Goal: Use online tool/utility: Utilize a website feature to perform a specific function

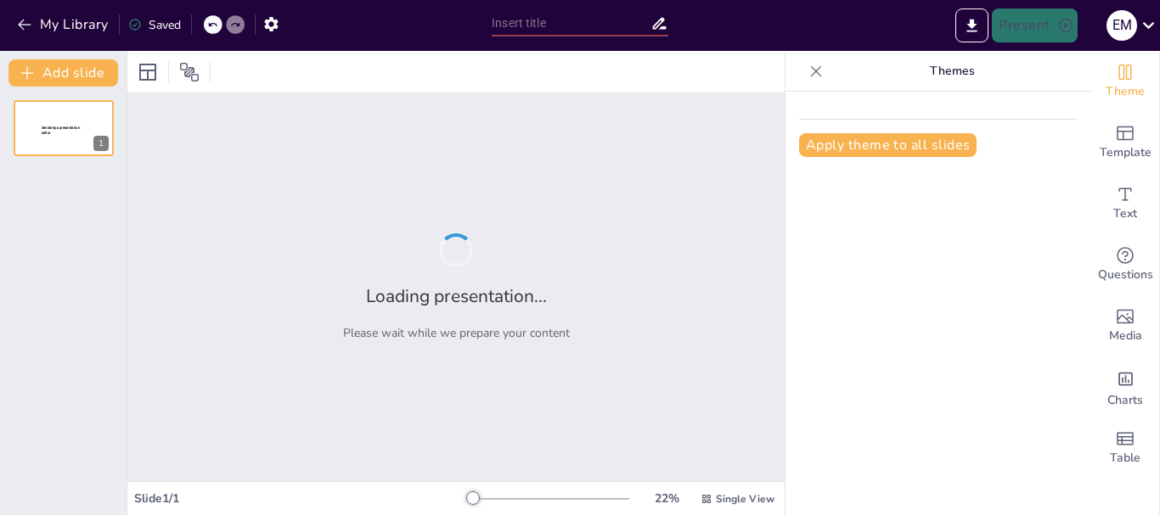
type input "Características y Composición de los Minerales: Fundamentos Esenciales"
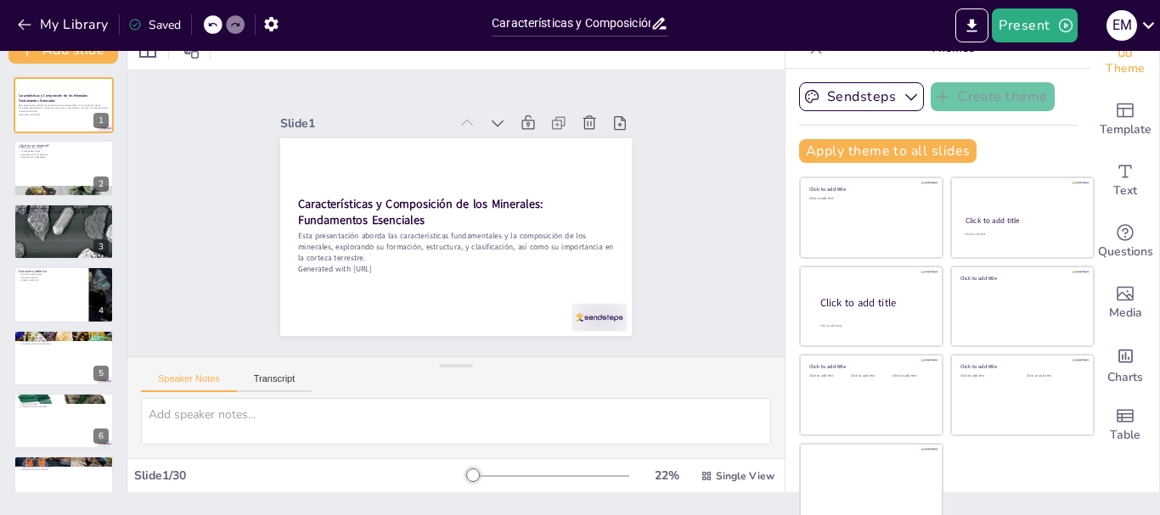
scroll to position [32, 0]
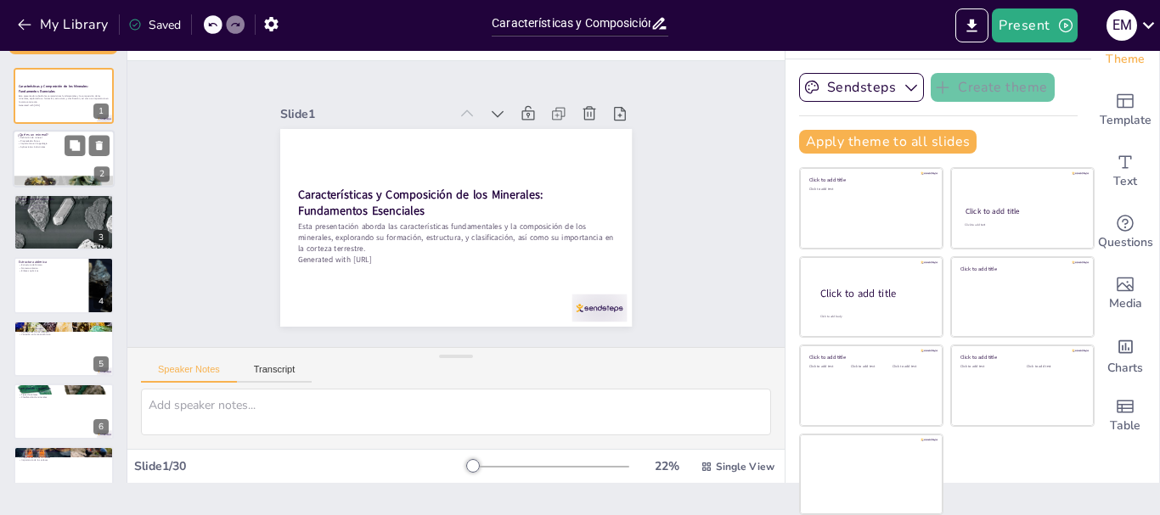
checkbox input "true"
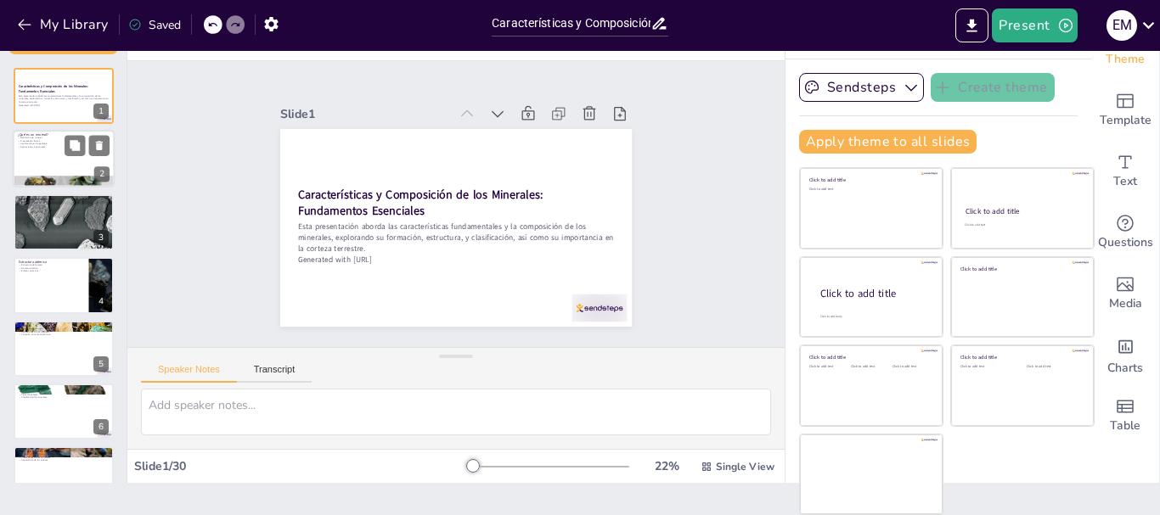
checkbox input "true"
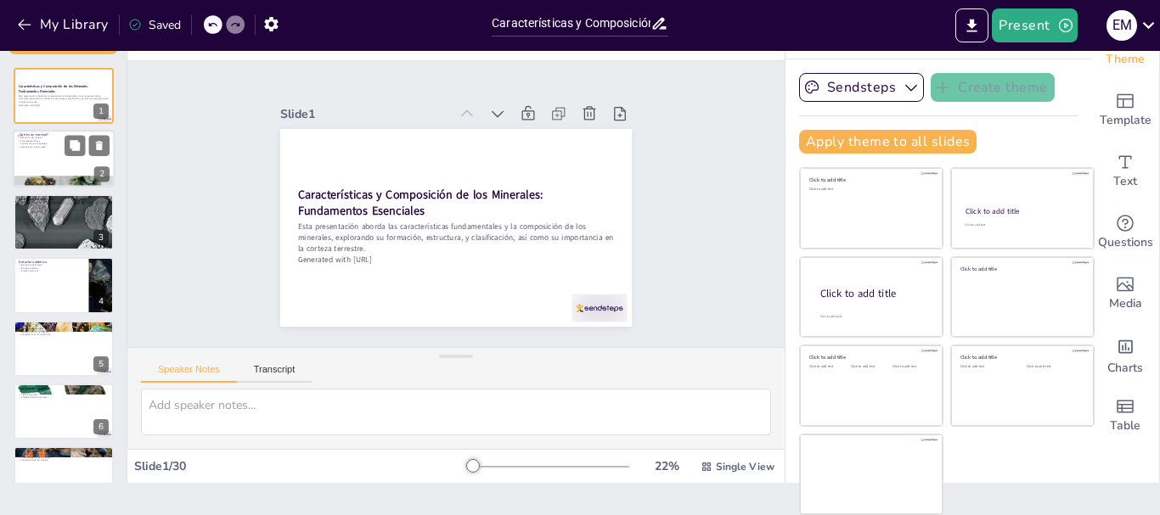
click at [50, 155] on div at bounding box center [64, 160] width 102 height 58
checkbox input "true"
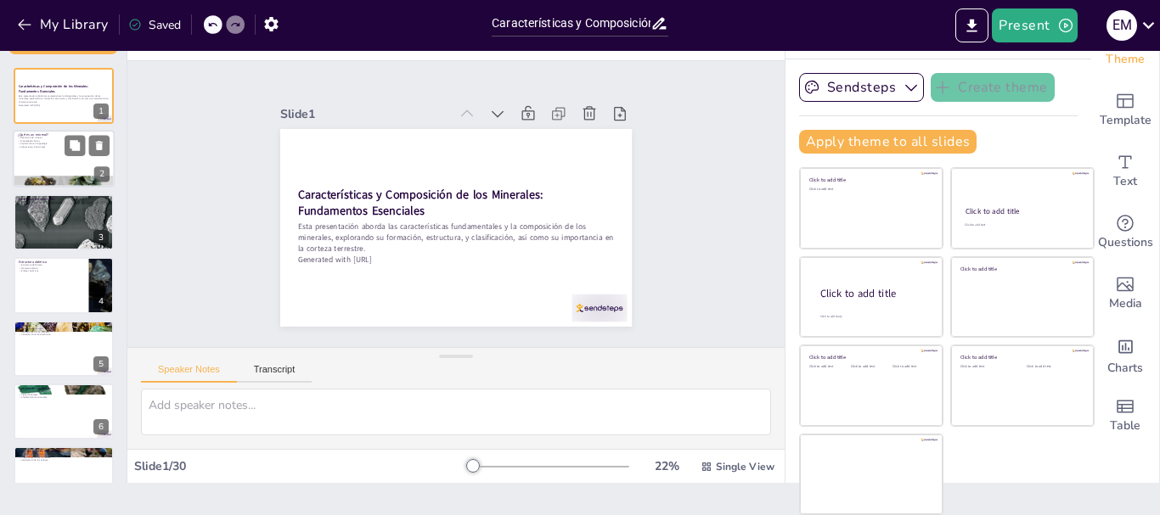
checkbox input "true"
type textarea "La definición de un mineral es clave para entender su importancia. Un mineral d…"
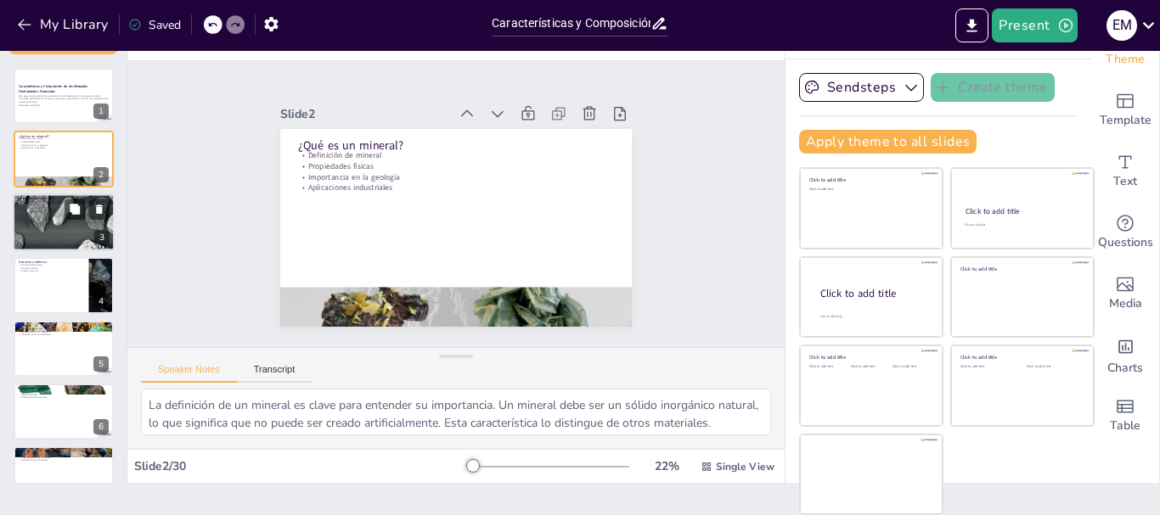
checkbox input "true"
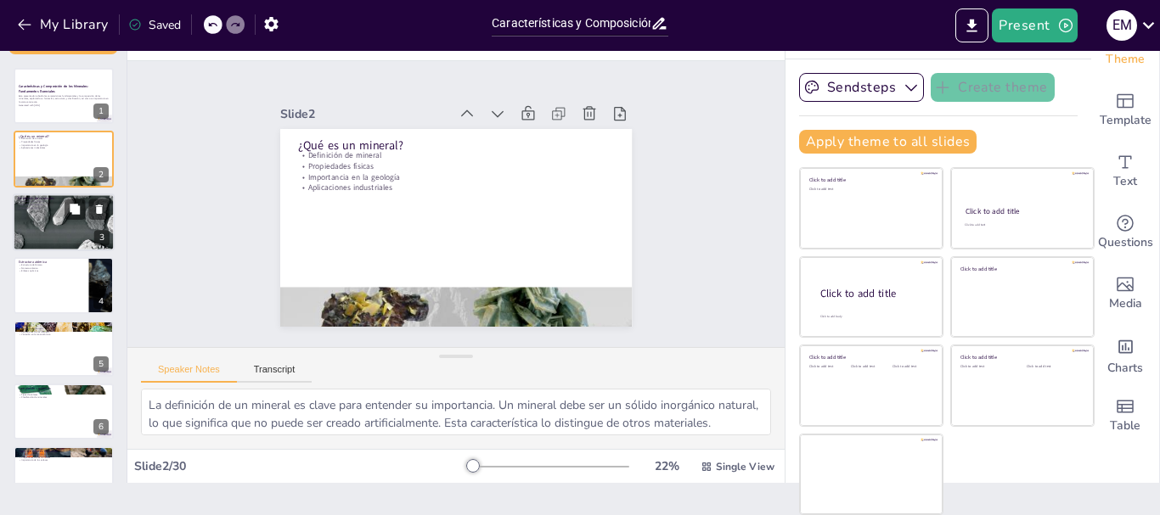
checkbox input "true"
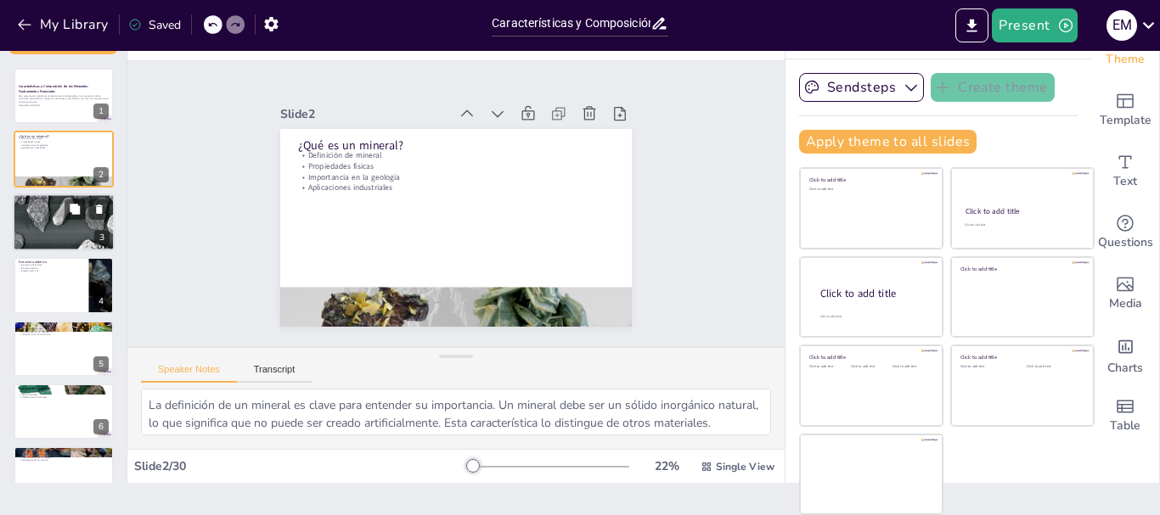
click at [35, 228] on div at bounding box center [64, 223] width 102 height 104
checkbox input "true"
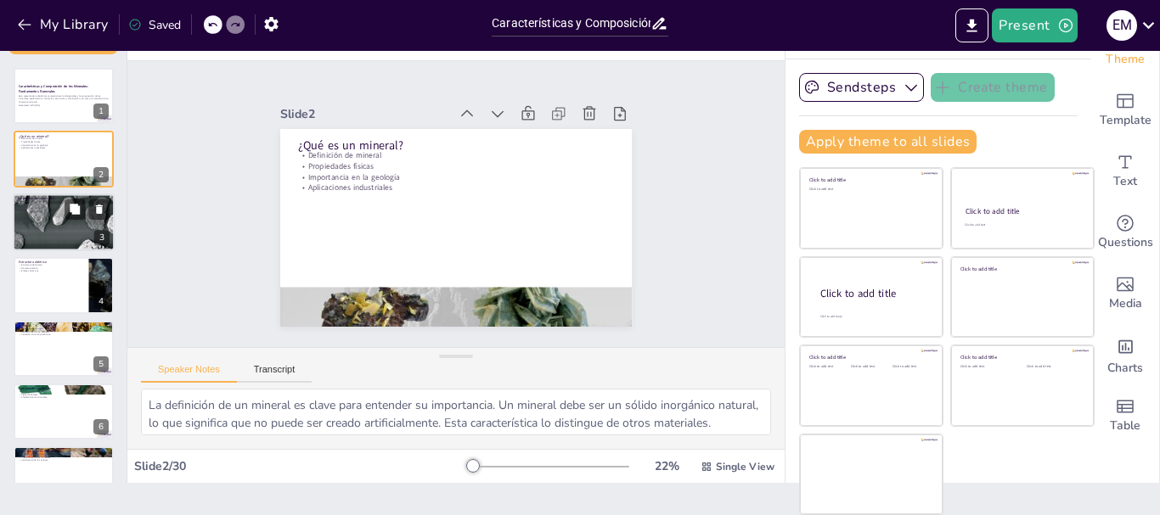
checkbox input "true"
type textarea "La formación de minerales es un proceso complejo que involucra la combinación d…"
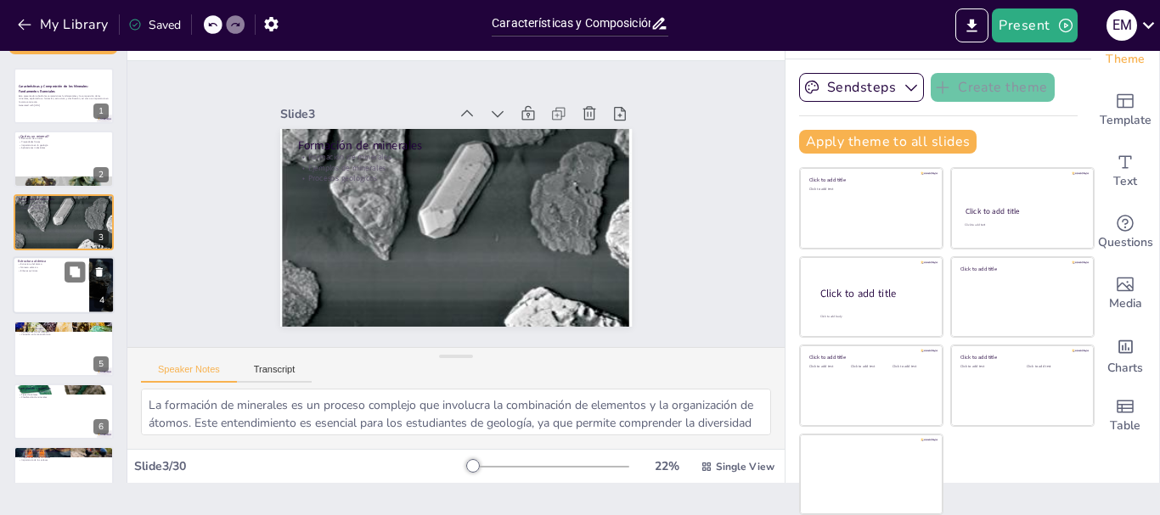
checkbox input "true"
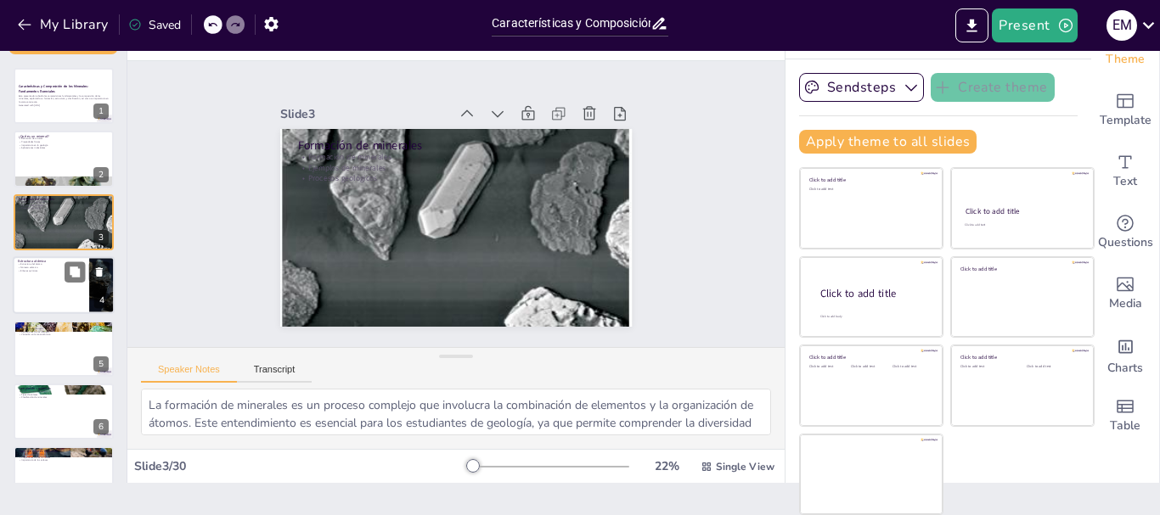
click at [41, 277] on div at bounding box center [64, 285] width 102 height 58
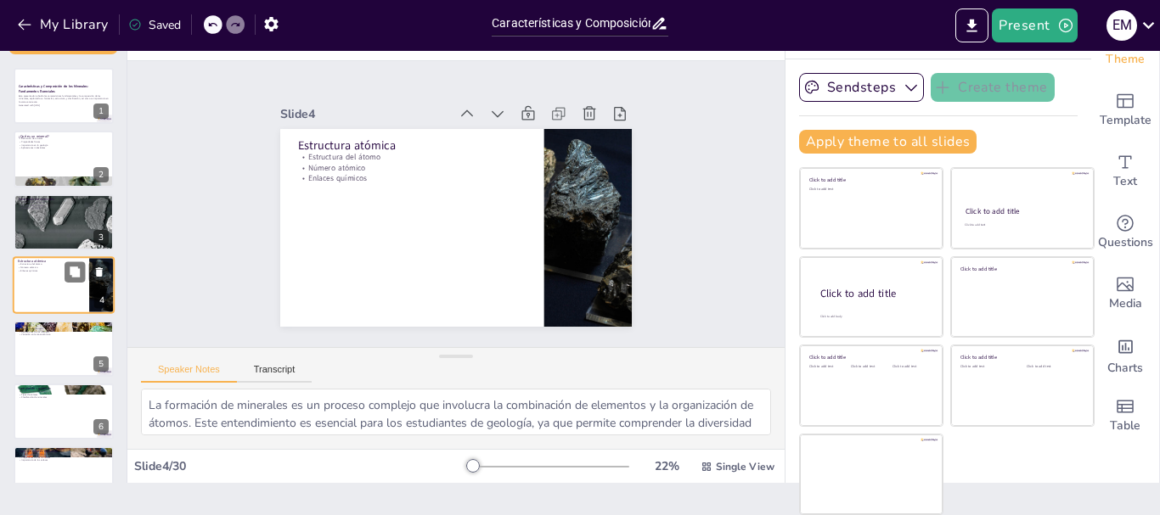
checkbox input "true"
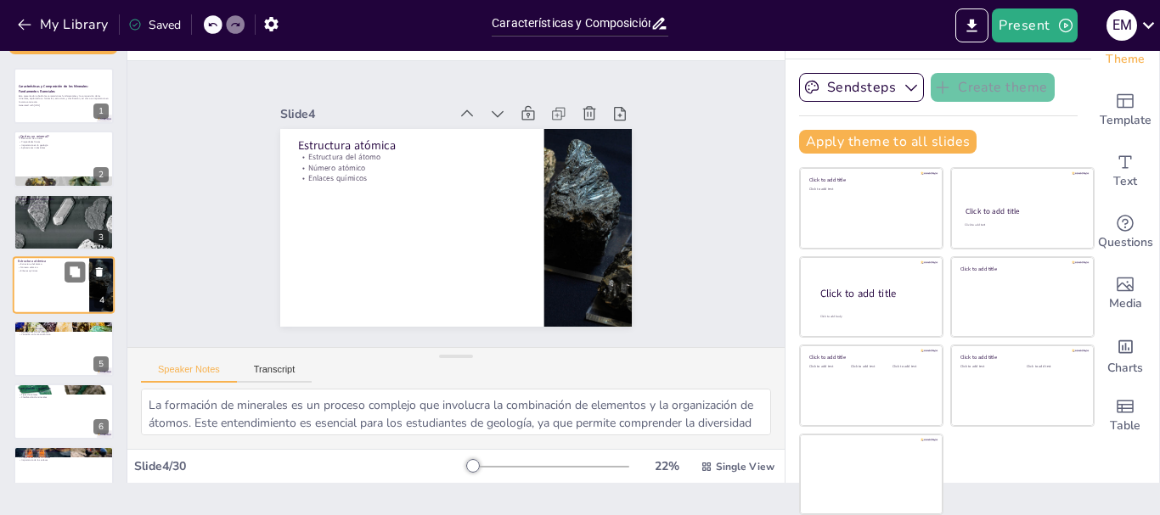
type textarea "La estructura del átomo es fundamental en la química y la mineralogía. Conocer …"
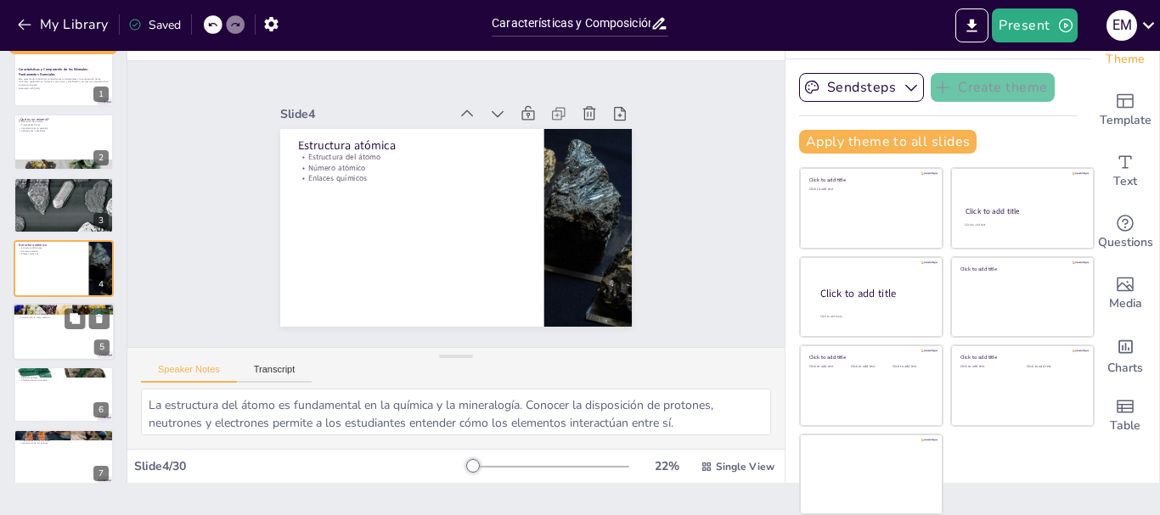
checkbox input "true"
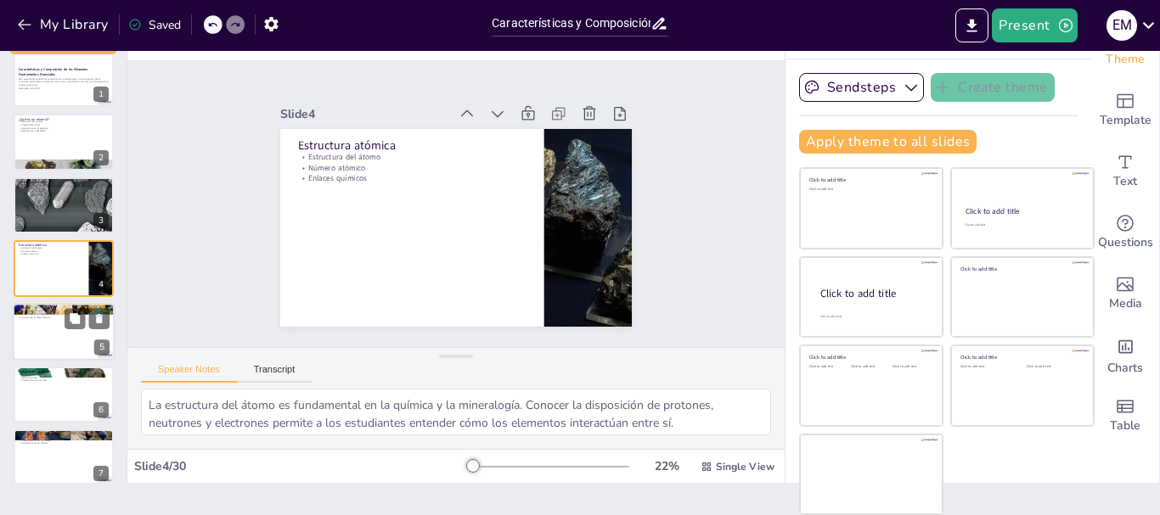
checkbox input "true"
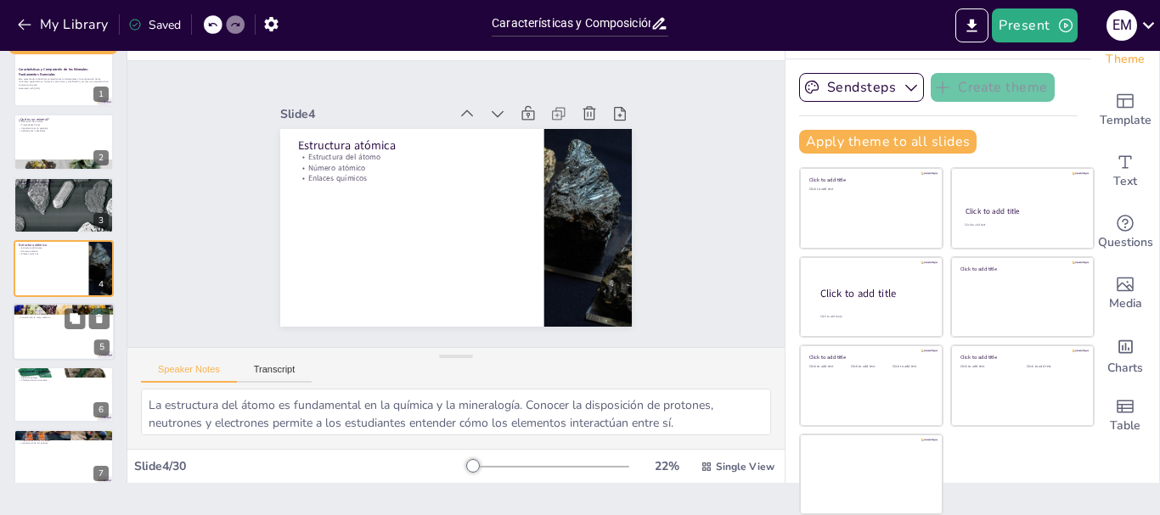
click at [41, 335] on div at bounding box center [64, 332] width 102 height 58
checkbox input "true"
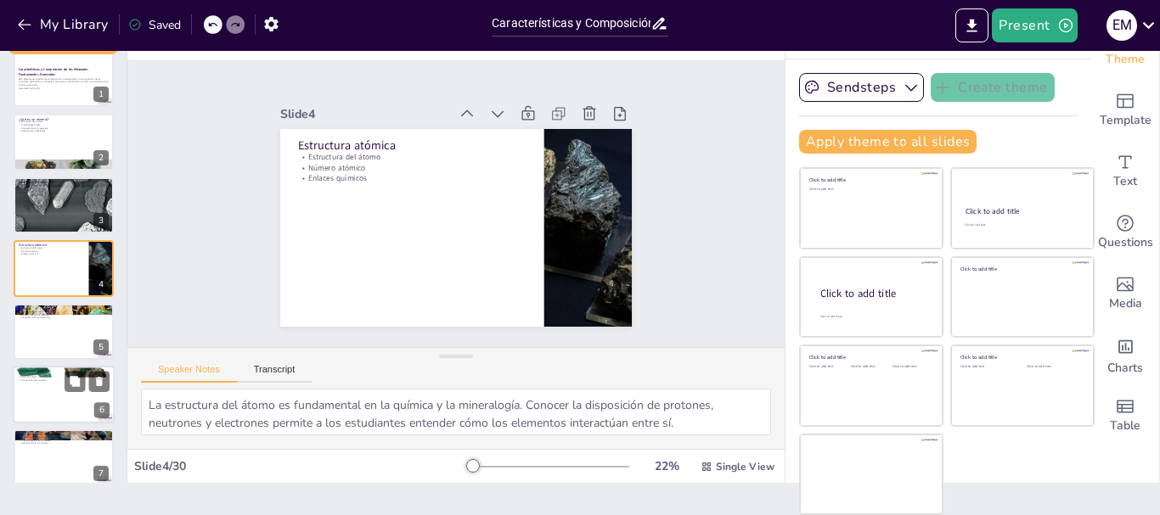
checkbox input "true"
type textarea "La definición de isótopos es crucial para entender sus aplicaciones en geología…"
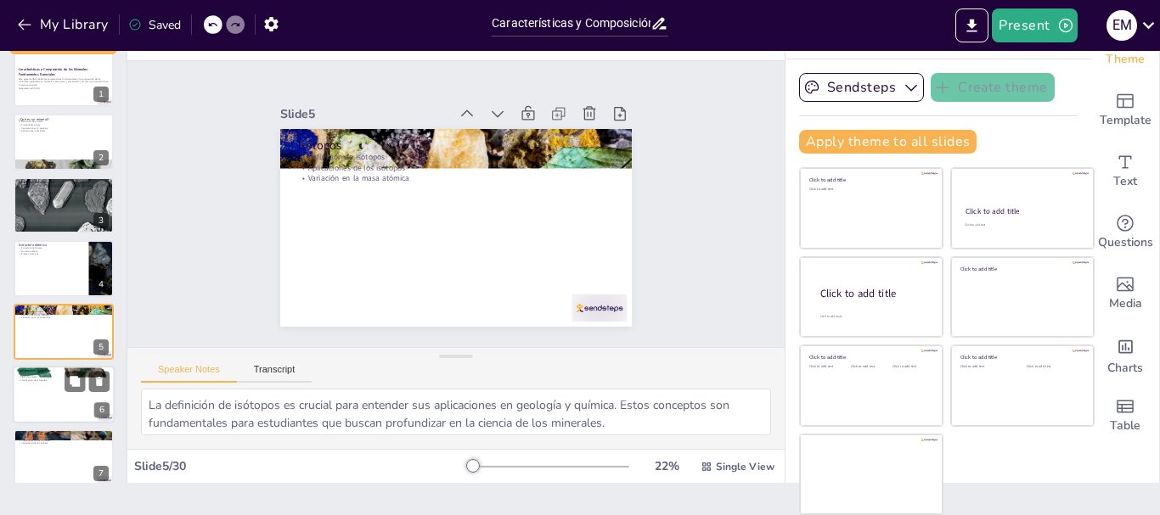
scroll to position [80, 0]
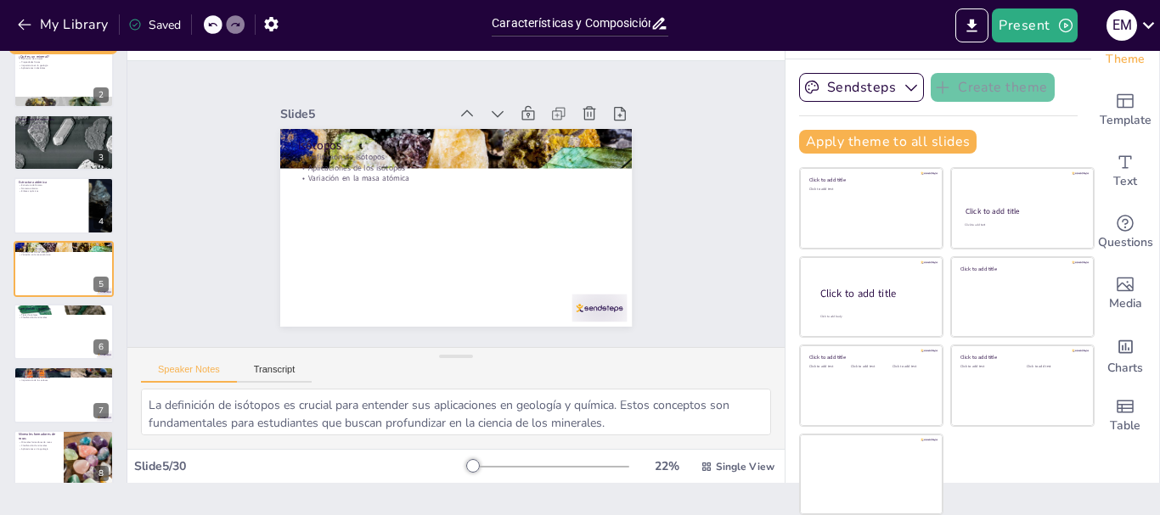
checkbox input "true"
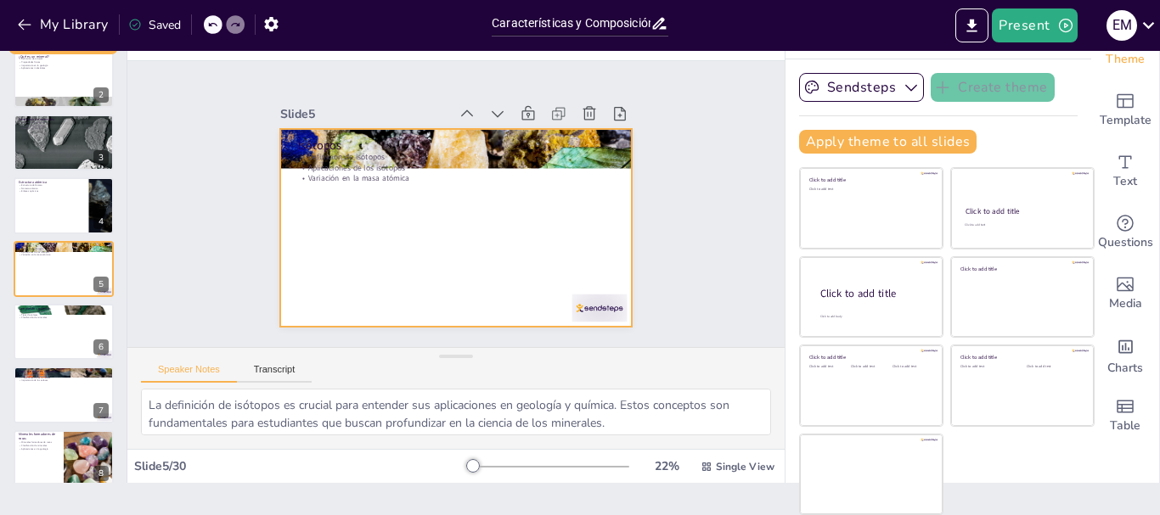
checkbox input "true"
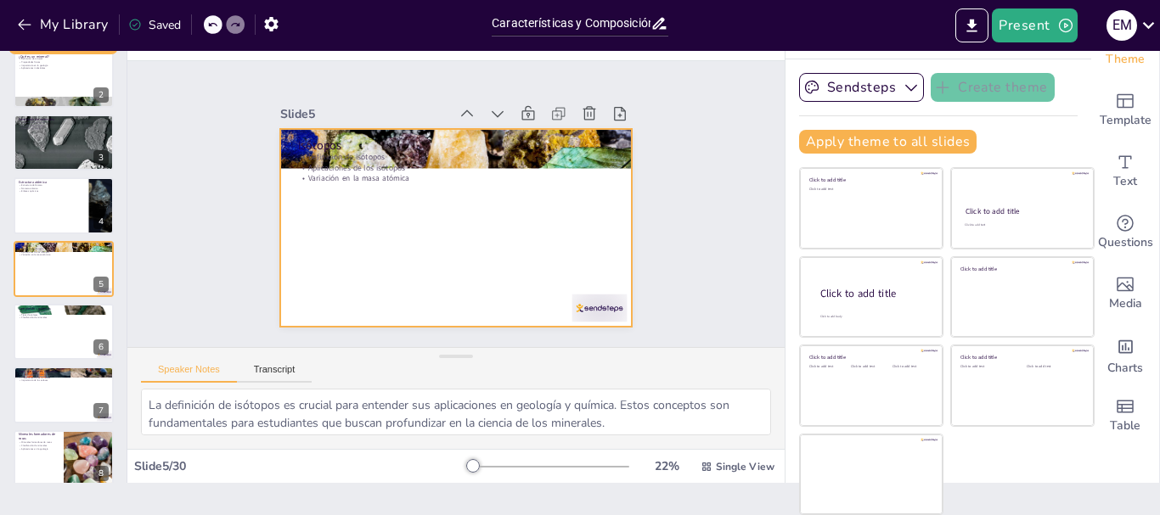
checkbox input "true"
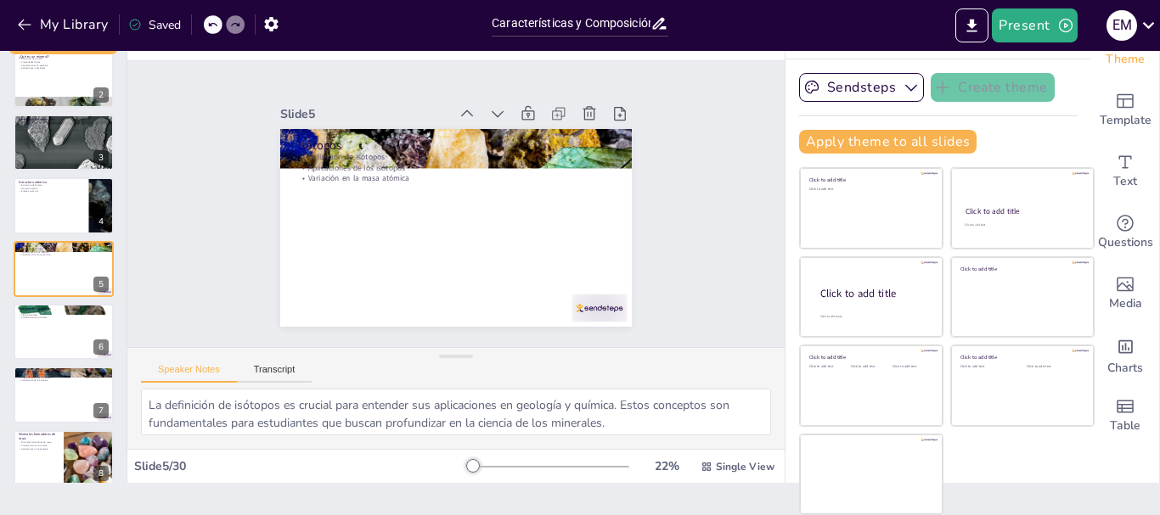
checkbox input "true"
